Goal: Navigation & Orientation: Find specific page/section

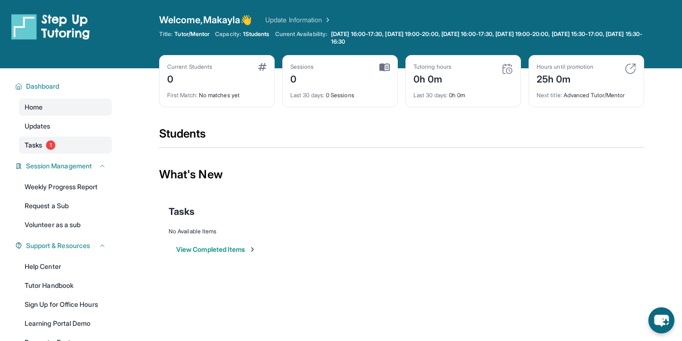
click at [80, 141] on link "Tasks 1" at bounding box center [65, 144] width 93 height 17
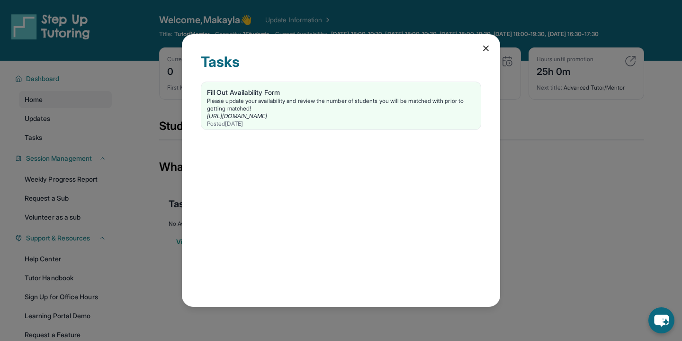
click at [485, 50] on icon at bounding box center [485, 48] width 9 height 9
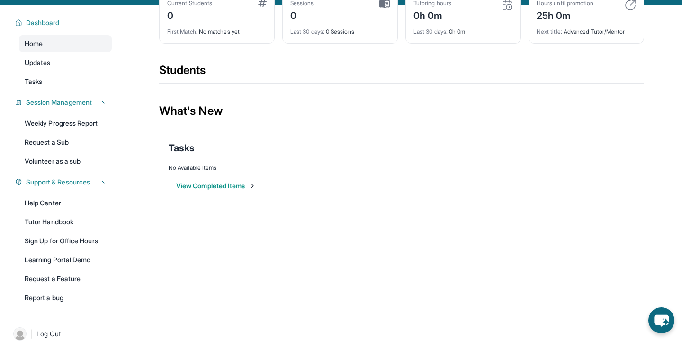
scroll to position [76, 0]
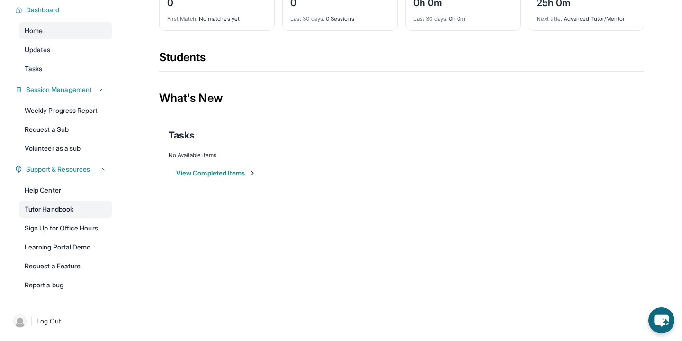
click at [67, 214] on link "Tutor Handbook" at bounding box center [65, 208] width 93 height 17
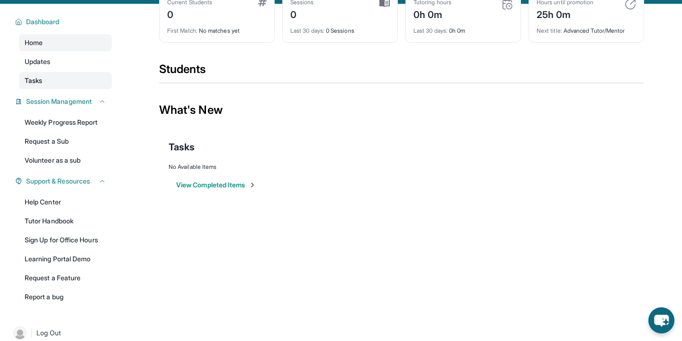
scroll to position [45, 0]
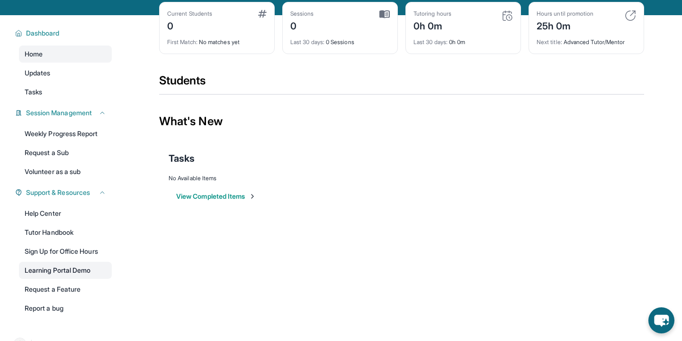
click at [74, 276] on link "Learning Portal Demo" at bounding box center [65, 270] width 93 height 17
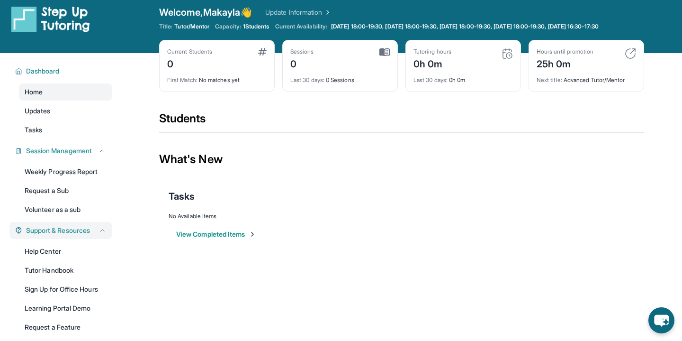
scroll to position [0, 0]
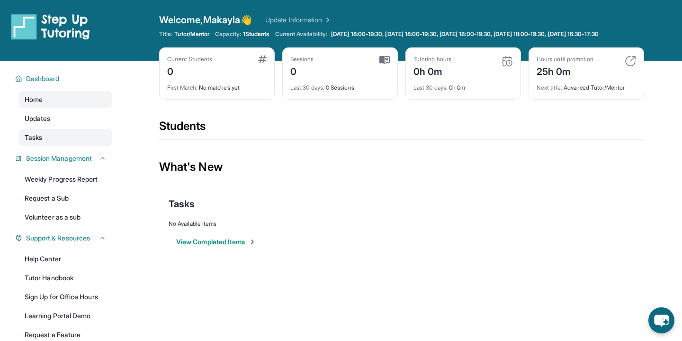
click at [66, 144] on link "Tasks" at bounding box center [65, 137] width 93 height 17
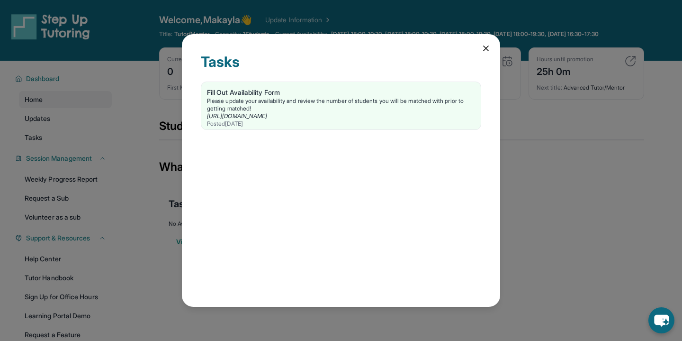
click at [489, 45] on icon at bounding box center [485, 48] width 9 height 9
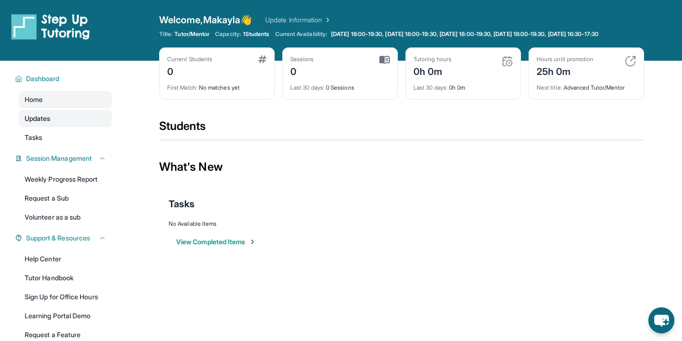
click at [71, 127] on link "Updates" at bounding box center [65, 118] width 93 height 17
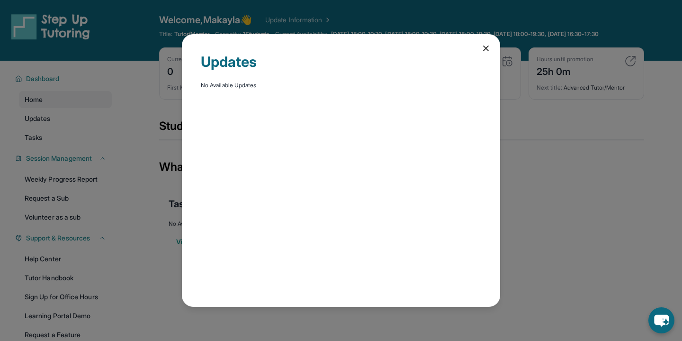
click at [487, 45] on icon at bounding box center [485, 48] width 9 height 9
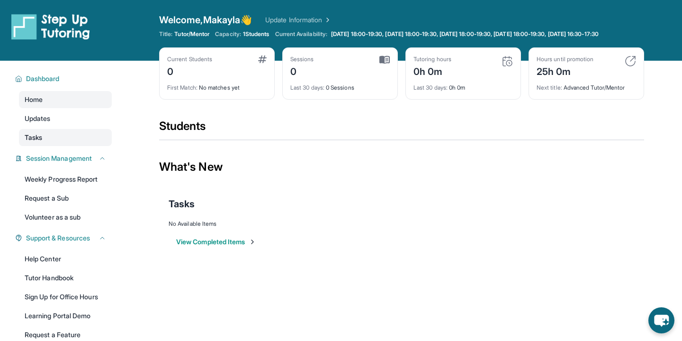
click at [42, 142] on span "Tasks" at bounding box center [34, 137] width 18 height 9
